Goal: Task Accomplishment & Management: Manage account settings

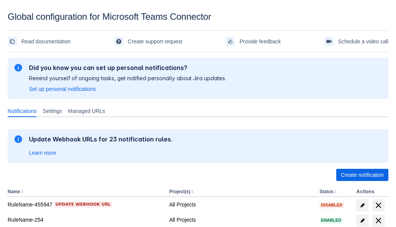
click at [362, 175] on span "Create notification" at bounding box center [362, 175] width 43 height 12
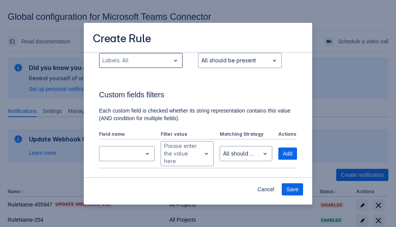
click at [140, 65] on div "Scrollable content" at bounding box center [134, 60] width 65 height 9
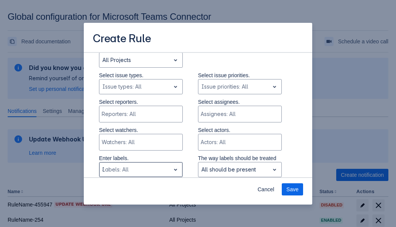
type input "371111_label"
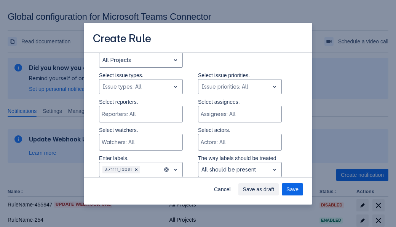
scroll to position [512, 0]
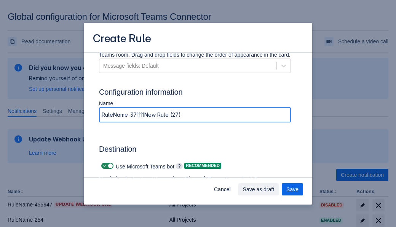
type input "RuleName-371111New Rule (27)"
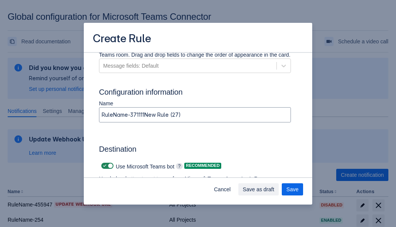
click at [103, 166] on span "Scrollable content" at bounding box center [105, 166] width 6 height 6
click at [103, 166] on input "Scrollable content" at bounding box center [103, 166] width 5 height 5
checkbox input "false"
type input "https://prod-74.westus.logic.azure.com:443/workflows/f11e74d8c9ca438c8769757d73…"
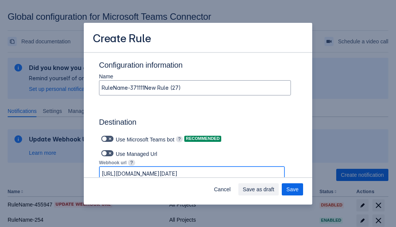
click at [274, 189] on span "Save as draft" at bounding box center [259, 189] width 32 height 12
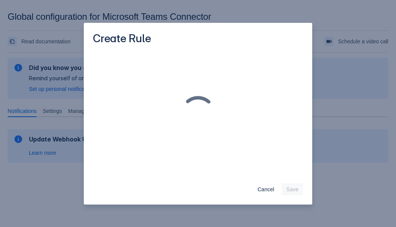
scroll to position [0, 0]
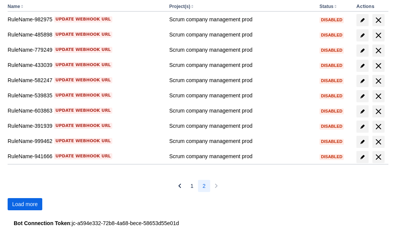
click at [25, 204] on span "Load more" at bounding box center [24, 204] width 25 height 12
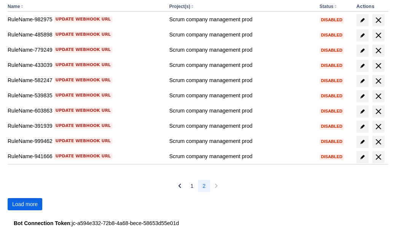
click at [25, 204] on span "Load more" at bounding box center [24, 204] width 25 height 12
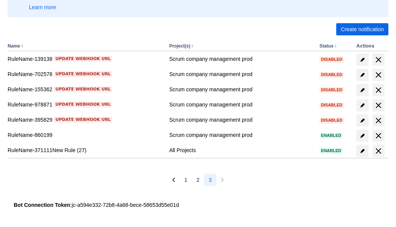
scroll to position [146, 0]
click at [378, 151] on span "delete" at bounding box center [378, 150] width 9 height 9
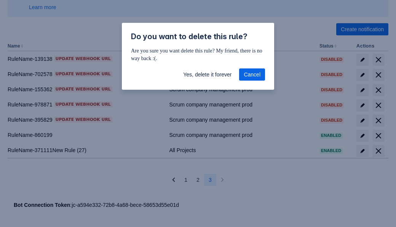
click at [207, 75] on span "Yes, delete it forever" at bounding box center [207, 74] width 48 height 12
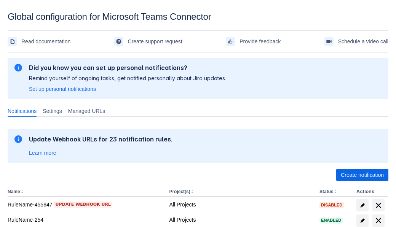
click at [362, 175] on span "Create notification" at bounding box center [362, 175] width 43 height 12
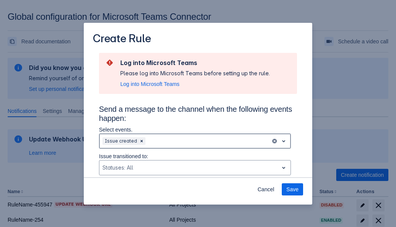
click at [195, 141] on div "Scrollable content" at bounding box center [207, 141] width 121 height 9
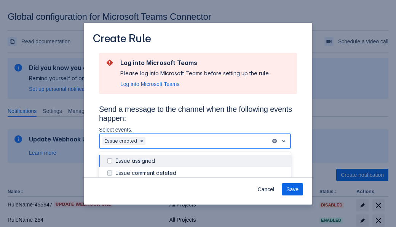
click at [201, 206] on div "Issue created" at bounding box center [201, 210] width 170 height 8
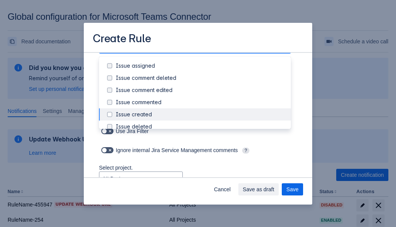
click at [201, 184] on div "Issue updated" at bounding box center [201, 188] width 170 height 8
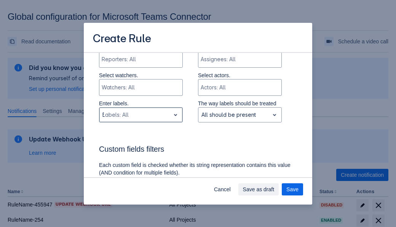
type input "539802_label"
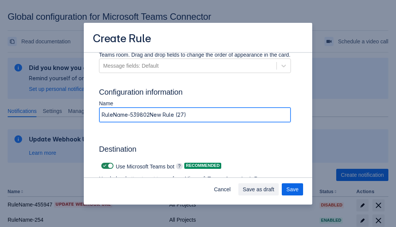
type input "RuleName-539802New Rule (27)"
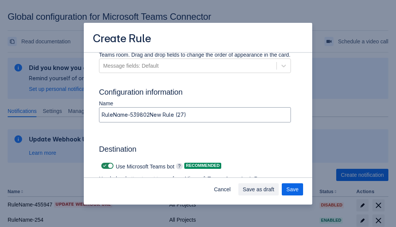
click at [103, 166] on span "Scrollable content" at bounding box center [105, 166] width 6 height 6
click at [103, 166] on input "Scrollable content" at bounding box center [103, 166] width 5 height 5
checkbox input "false"
type input "[URL][DOMAIN_NAME][DATE]"
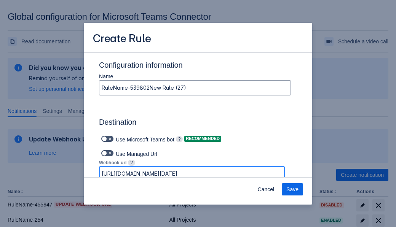
click at [292, 189] on span "Save" at bounding box center [292, 189] width 12 height 12
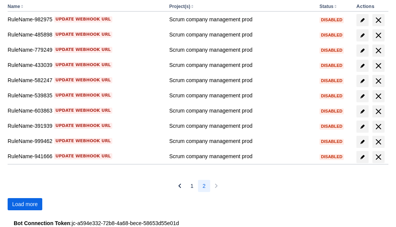
click at [25, 204] on span "Load more" at bounding box center [24, 204] width 25 height 12
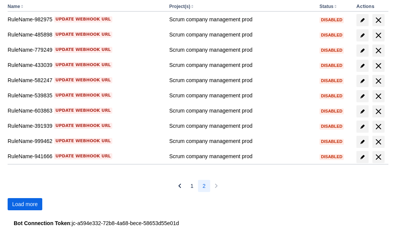
click at [25, 204] on span "Load more" at bounding box center [24, 204] width 25 height 12
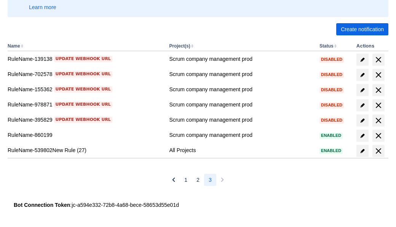
scroll to position [146, 0]
click at [378, 151] on span "delete" at bounding box center [378, 150] width 9 height 9
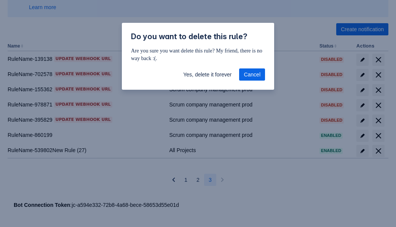
click at [207, 75] on span "Yes, delete it forever" at bounding box center [207, 74] width 48 height 12
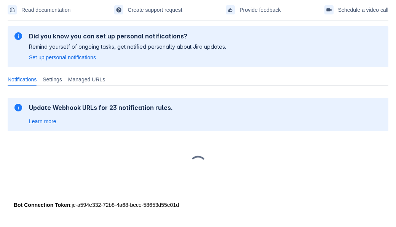
scroll to position [32, 0]
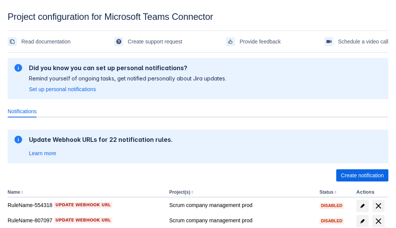
click at [362, 175] on span "Create notification" at bounding box center [362, 175] width 43 height 12
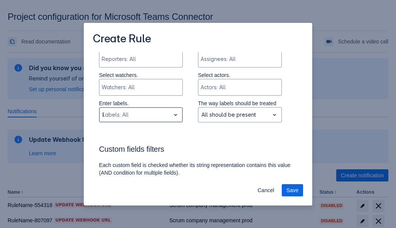
type input "80256_label"
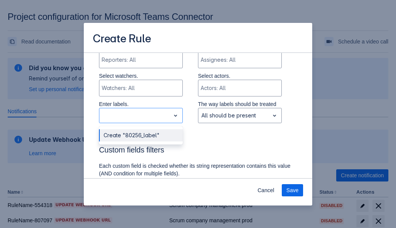
scroll to position [485, 0]
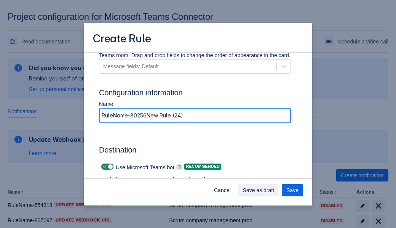
type input "RuleName-80256New Rule (24)"
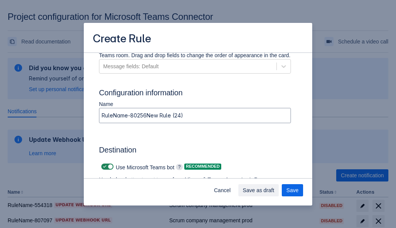
click at [103, 166] on span at bounding box center [105, 166] width 6 height 6
click at [103, 166] on input "checkbox" at bounding box center [103, 166] width 5 height 5
checkbox input "false"
type input "https://prod-66.westus.logic.azure.com:443/workflows/8c648f5704ae4c43ad0e610244…"
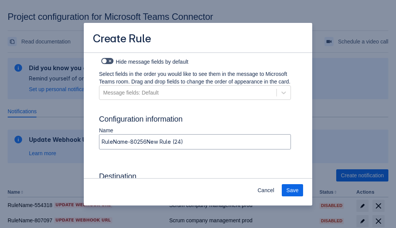
click at [292, 190] on span "Save" at bounding box center [292, 190] width 12 height 12
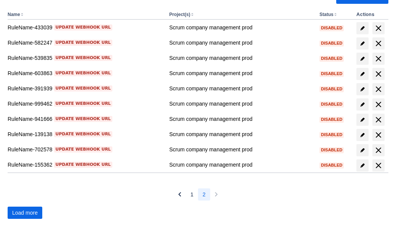
click at [25, 212] on span "Load more" at bounding box center [24, 212] width 25 height 12
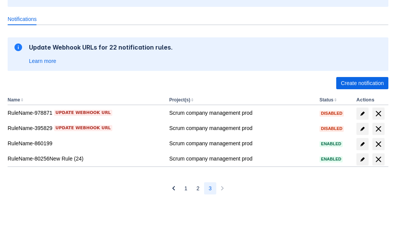
scroll to position [92, 0]
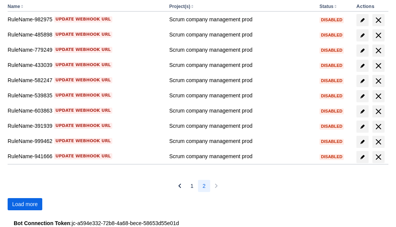
click at [25, 204] on span "Load more" at bounding box center [24, 204] width 25 height 12
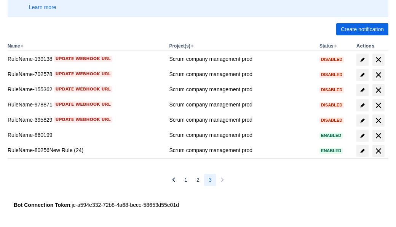
click at [378, 151] on span "delete" at bounding box center [378, 150] width 9 height 9
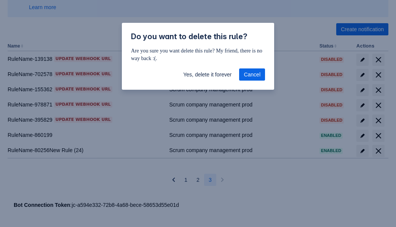
click at [207, 75] on span "Yes, delete it forever" at bounding box center [207, 74] width 48 height 12
